Goal: Information Seeking & Learning: Learn about a topic

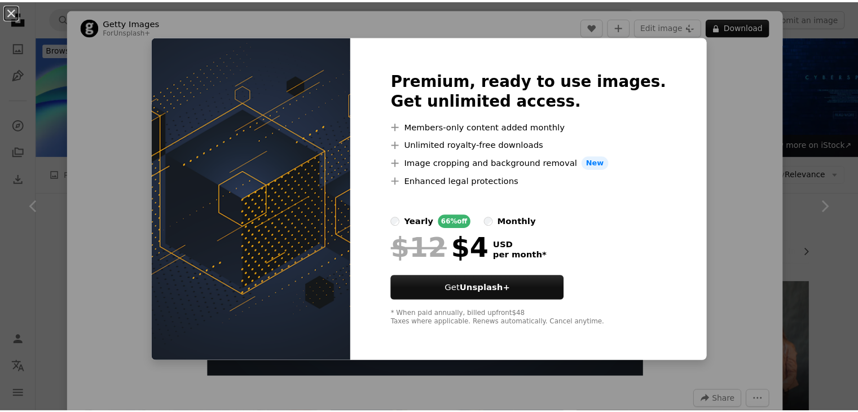
scroll to position [423, 0]
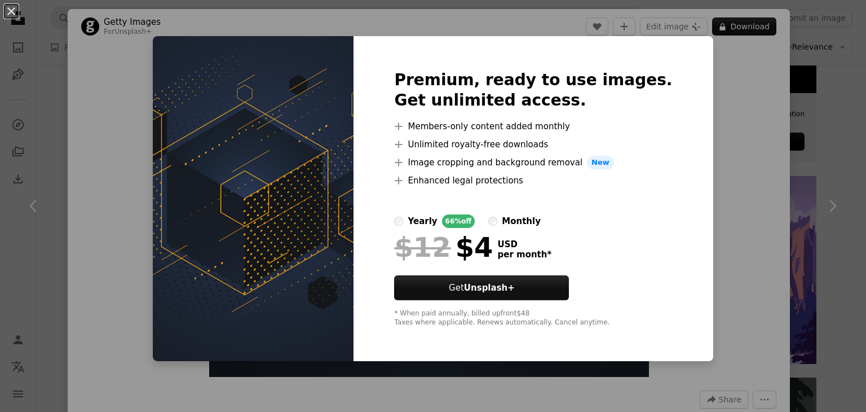
click at [727, 227] on div "An X shape Premium, ready to use images. Get unlimited access. A plus sign Memb…" at bounding box center [433, 206] width 866 height 412
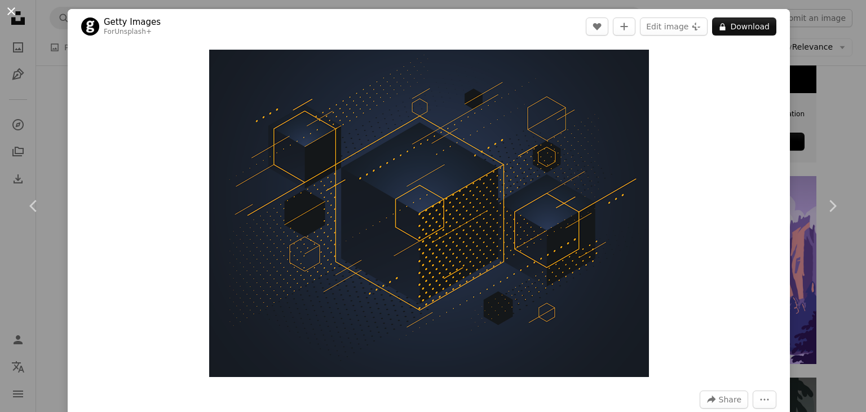
click at [10, 11] on button "An X shape" at bounding box center [12, 12] width 14 height 14
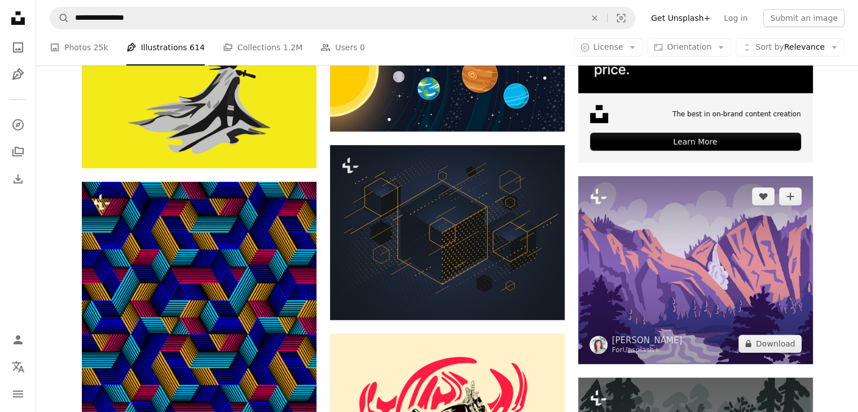
click at [675, 261] on img at bounding box center [695, 270] width 235 height 188
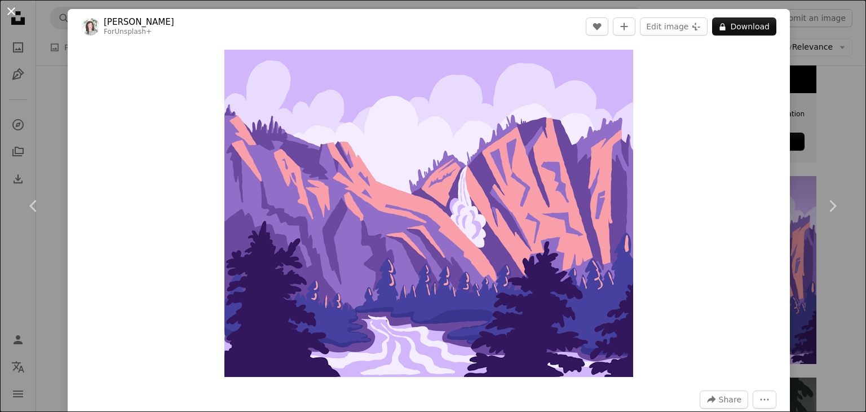
click at [12, 9] on button "An X shape" at bounding box center [12, 12] width 14 height 14
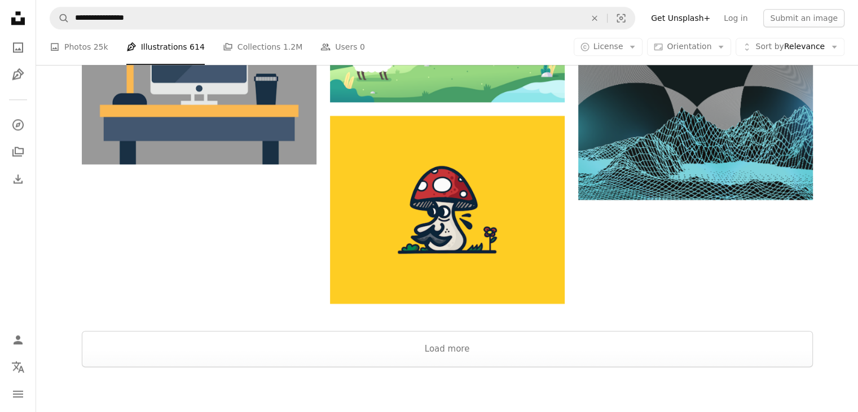
scroll to position [1447, 0]
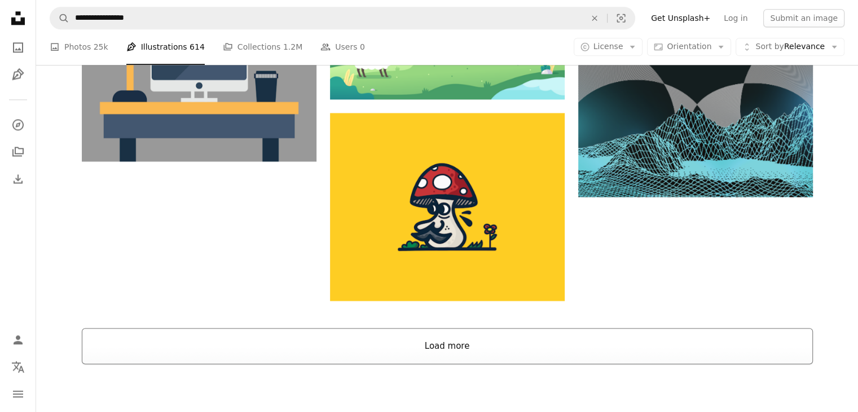
click at [479, 335] on button "Load more" at bounding box center [447, 346] width 731 height 36
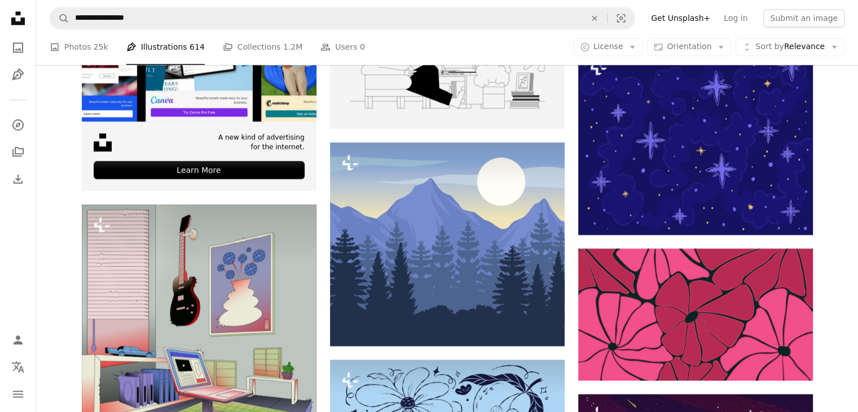
scroll to position [0, 0]
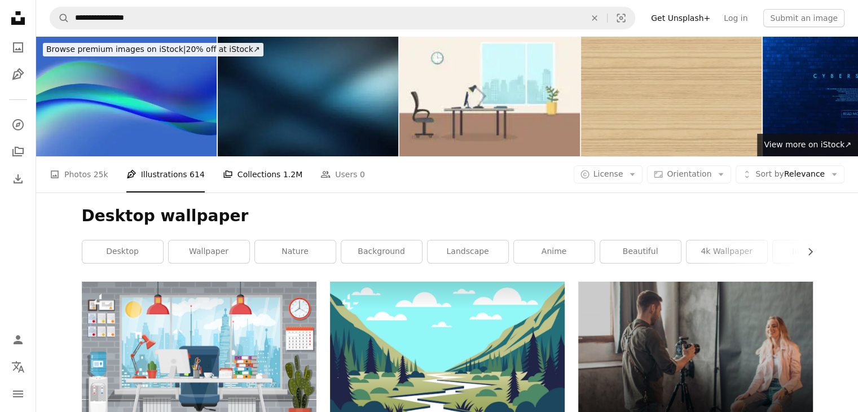
click at [283, 174] on span "1.2M" at bounding box center [292, 174] width 19 height 12
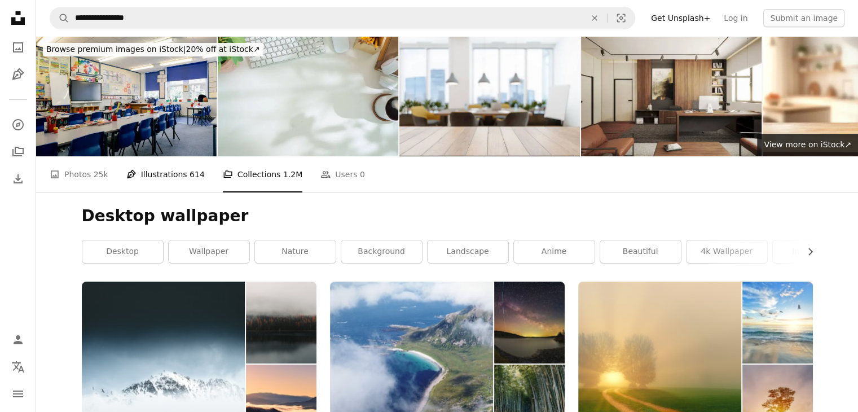
click at [131, 172] on icon "Pen Tool" at bounding box center [131, 174] width 10 height 10
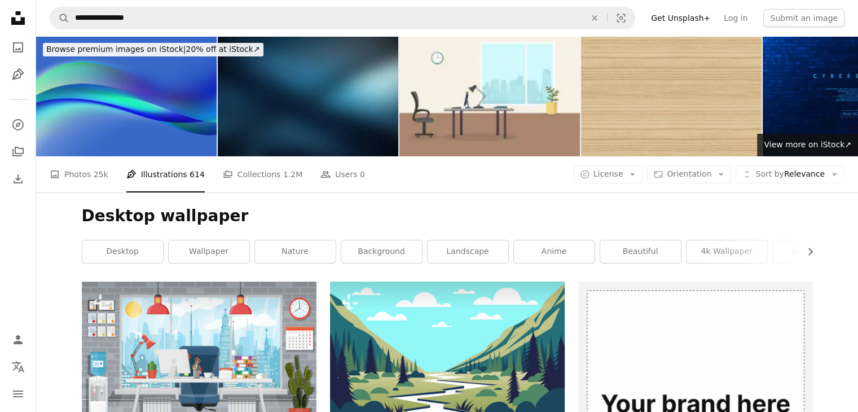
click at [768, 183] on div "A photo Photos 25k Pen Tool Illustrations 614 A stack of folders Collections 1.…" at bounding box center [447, 174] width 795 height 36
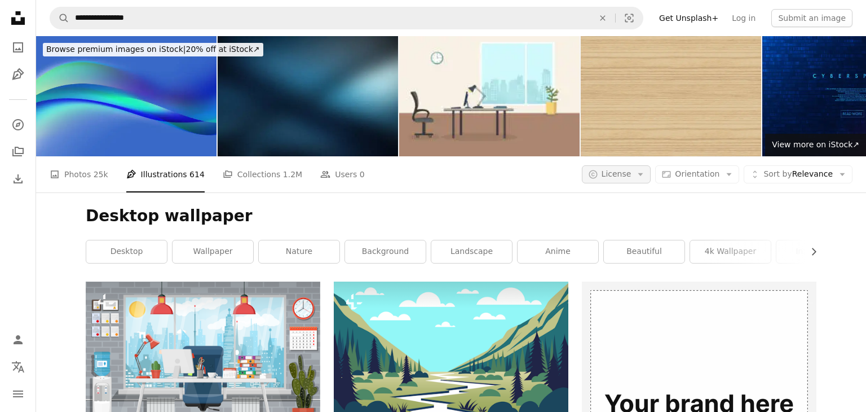
click at [629, 177] on span "License" at bounding box center [617, 173] width 30 height 9
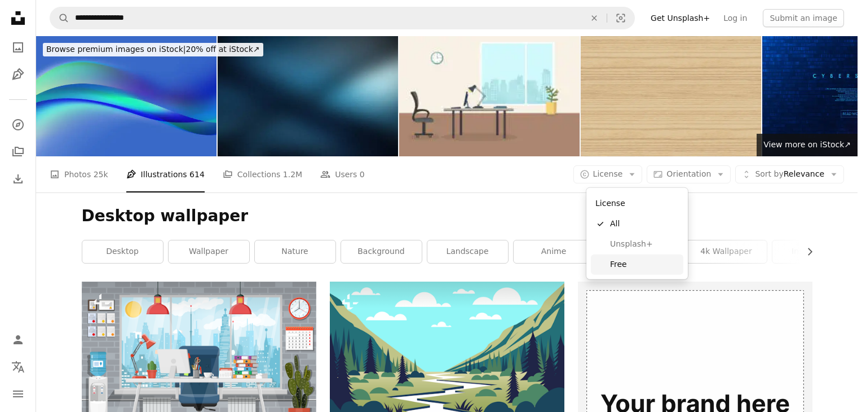
click at [614, 266] on span "Free" at bounding box center [644, 264] width 69 height 11
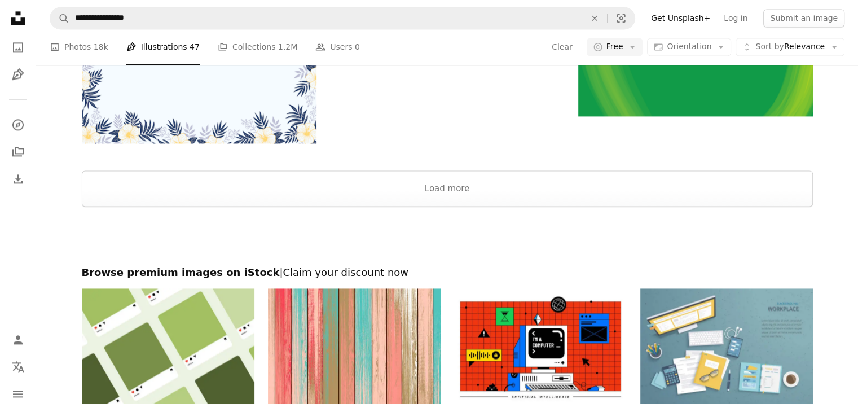
scroll to position [1632, 0]
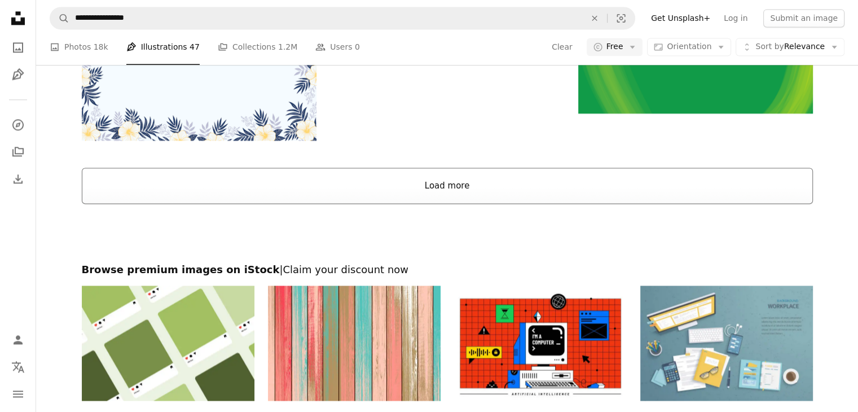
click at [562, 193] on button "Load more" at bounding box center [447, 185] width 731 height 36
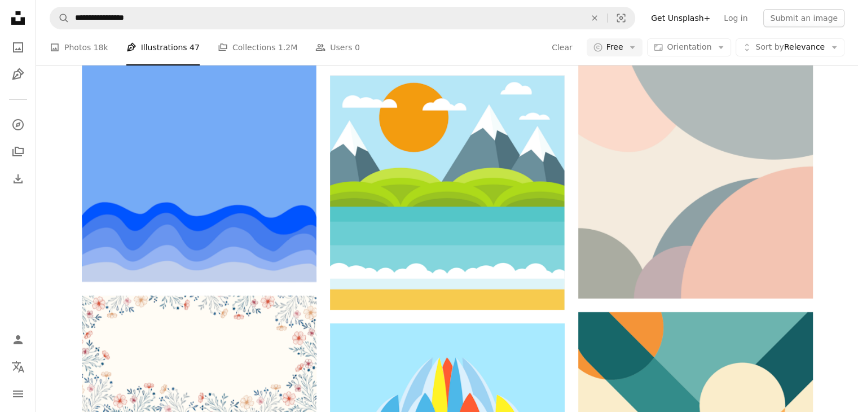
scroll to position [0, 0]
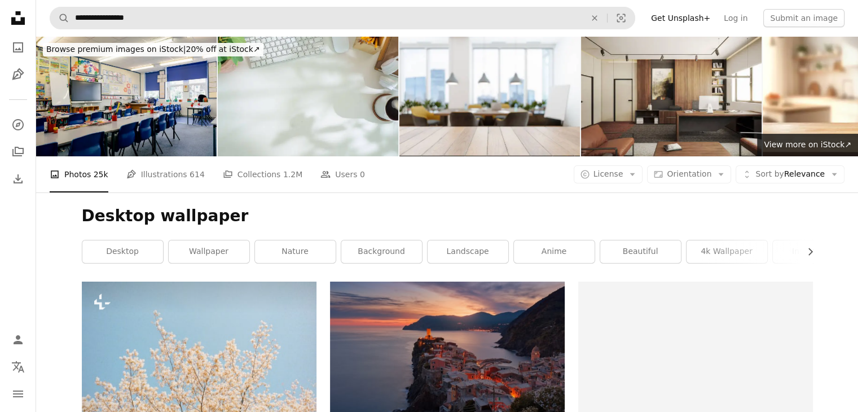
scroll to position [1171, 0]
